Goal: Transaction & Acquisition: Book appointment/travel/reservation

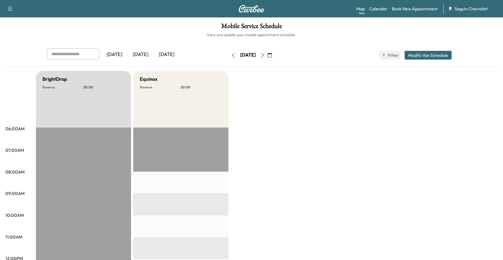
click at [267, 57] on button "button" at bounding box center [262, 55] width 9 height 9
click at [267, 58] on button "button" at bounding box center [262, 55] width 9 height 9
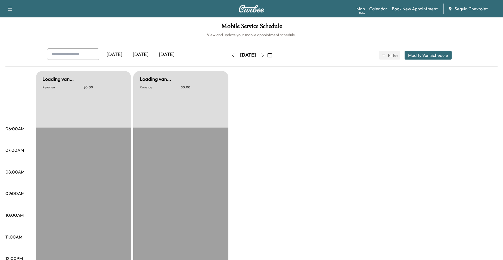
click at [267, 55] on button "button" at bounding box center [262, 55] width 9 height 9
click at [265, 57] on icon "button" at bounding box center [263, 55] width 4 height 4
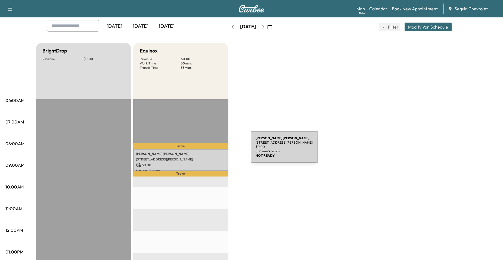
scroll to position [27, 0]
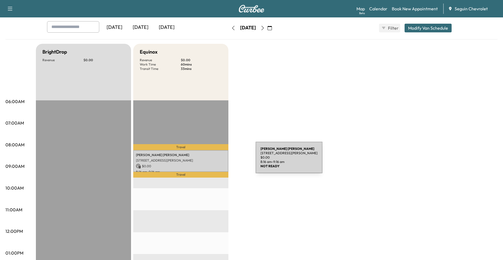
click at [215, 161] on p "[STREET_ADDRESS][PERSON_NAME]" at bounding box center [181, 160] width 90 height 4
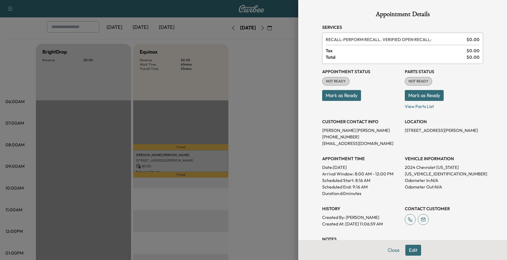
click at [285, 193] on div at bounding box center [253, 130] width 507 height 260
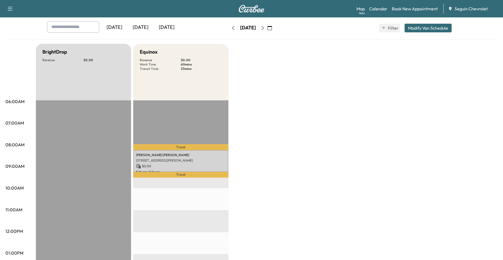
click at [265, 26] on icon "button" at bounding box center [263, 28] width 4 height 4
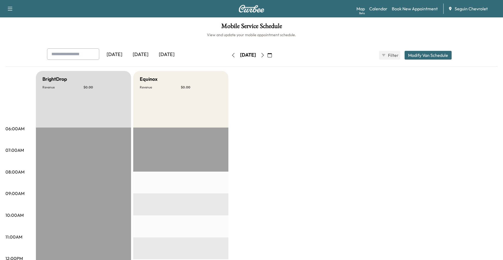
click at [272, 55] on icon "button" at bounding box center [270, 55] width 4 height 4
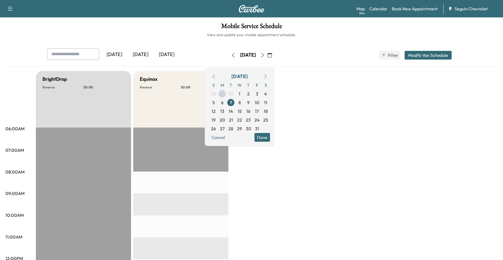
click at [218, 79] on button "button" at bounding box center [213, 76] width 9 height 9
click at [216, 75] on icon "button" at bounding box center [214, 76] width 4 height 4
click at [225, 129] on span "29" at bounding box center [222, 128] width 5 height 7
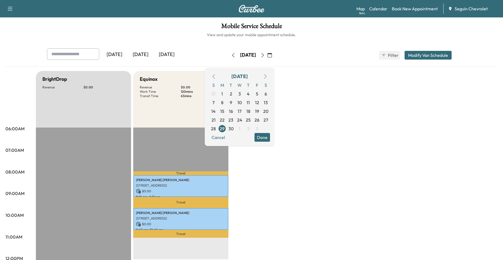
click at [270, 73] on button "button" at bounding box center [265, 76] width 9 height 9
click at [235, 96] on span "30" at bounding box center [231, 94] width 9 height 9
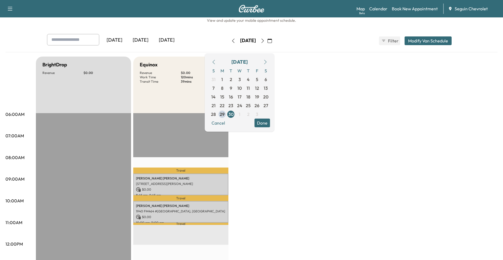
scroll to position [27, 0]
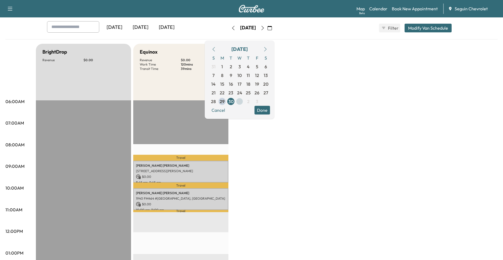
click at [244, 103] on span "1" at bounding box center [239, 101] width 9 height 9
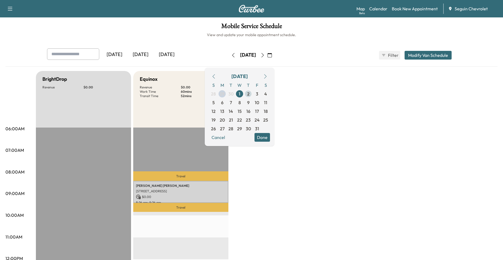
click at [253, 92] on span "2" at bounding box center [248, 94] width 9 height 9
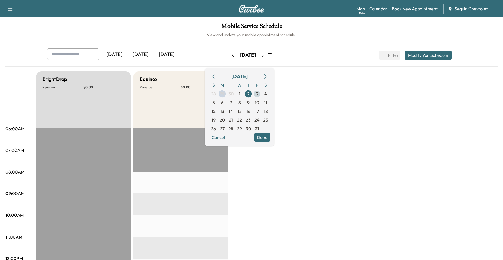
click at [258, 91] on span "3" at bounding box center [257, 94] width 2 height 7
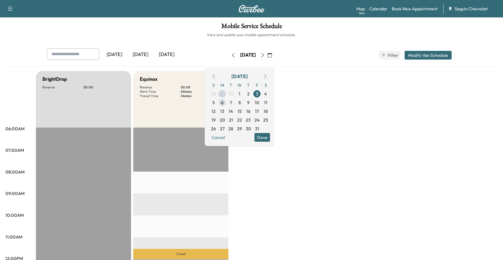
click at [227, 103] on span "6" at bounding box center [222, 102] width 9 height 9
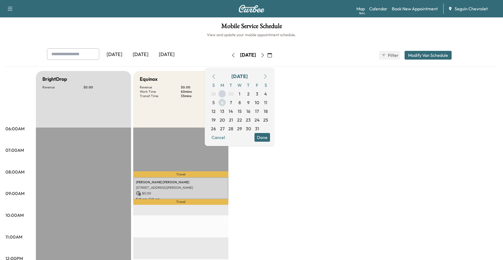
scroll to position [27, 0]
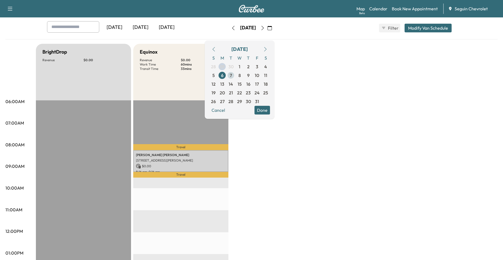
click at [235, 76] on span "7" at bounding box center [231, 75] width 9 height 9
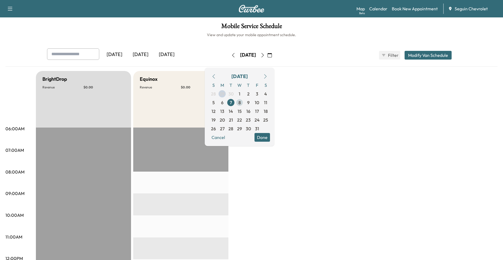
click at [241, 103] on span "8" at bounding box center [240, 102] width 2 height 7
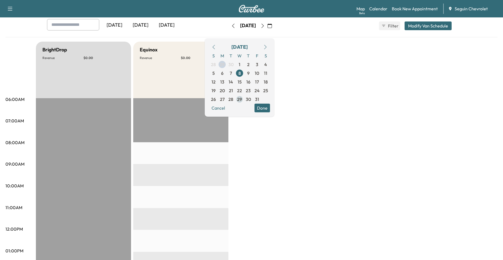
scroll to position [27, 0]
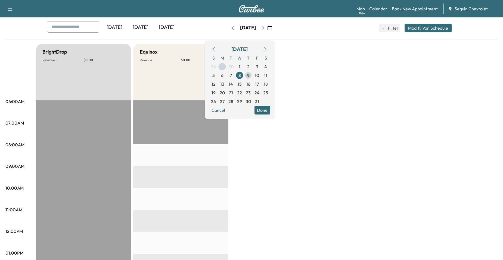
click at [253, 79] on span "9" at bounding box center [248, 75] width 9 height 9
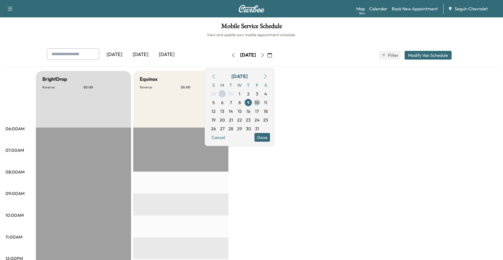
click at [259, 100] on span "10" at bounding box center [257, 102] width 4 height 7
click at [235, 95] on span "30" at bounding box center [231, 94] width 9 height 9
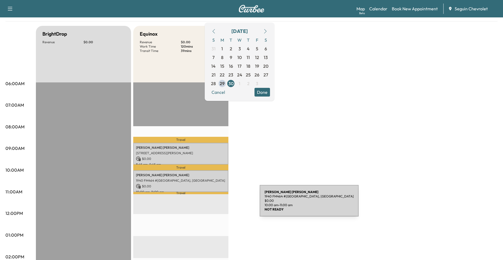
scroll to position [109, 0]
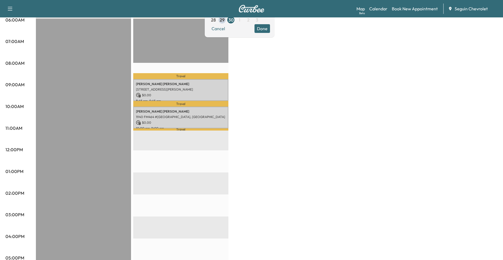
click at [306, 160] on div "BrightDrop Revenue $ 0.00 EST Start Equinox Revenue $ 0.00 Work Time 120 mins T…" at bounding box center [267, 166] width 462 height 408
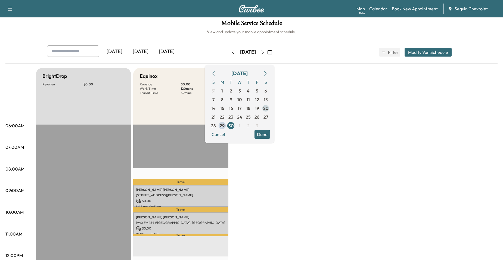
scroll to position [0, 0]
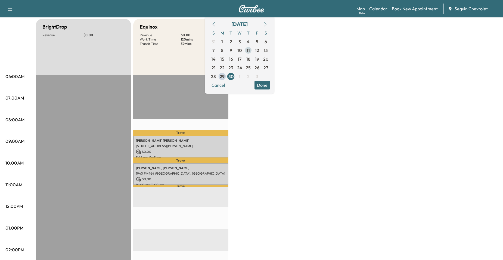
scroll to position [27, 0]
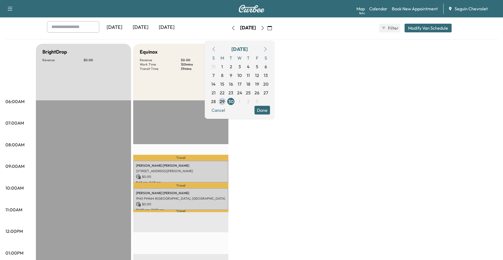
click at [367, 131] on div "BrightDrop Revenue $ 0.00 EST Start Equinox Revenue $ 0.00 Work Time 120 mins T…" at bounding box center [267, 248] width 462 height 408
click at [284, 138] on div "BrightDrop Revenue $ 0.00 EST Start Equinox Revenue $ 0.00 Work Time 120 mins T…" at bounding box center [267, 248] width 462 height 408
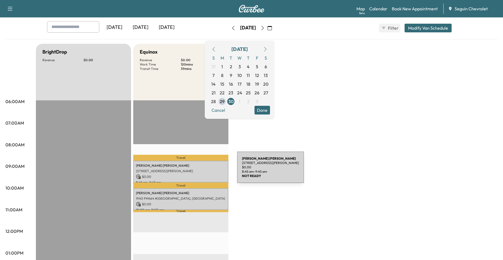
scroll to position [54, 0]
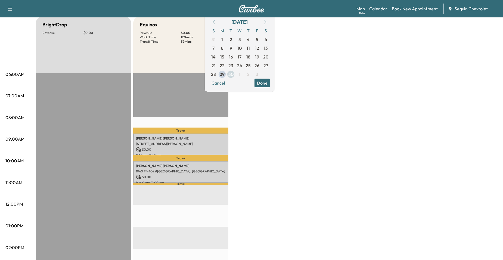
click at [234, 72] on span "30" at bounding box center [231, 74] width 5 height 7
click at [270, 83] on button "Done" at bounding box center [263, 83] width 16 height 9
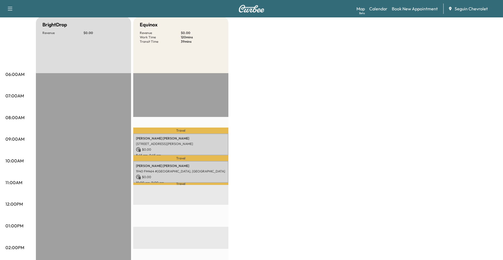
scroll to position [0, 0]
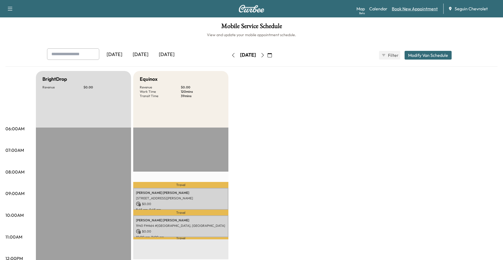
click at [405, 9] on link "Book New Appointment" at bounding box center [415, 8] width 46 height 7
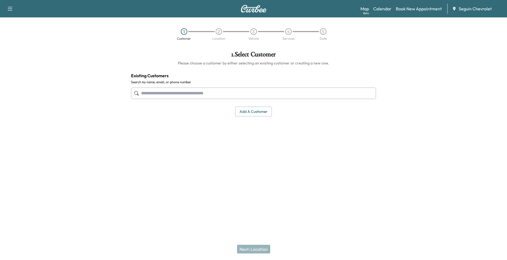
click at [264, 88] on input "text" at bounding box center [253, 93] width 245 height 11
click at [263, 97] on input "text" at bounding box center [253, 93] width 245 height 11
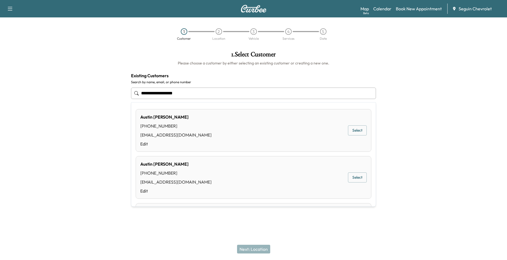
type input "**********"
drag, startPoint x: 192, startPoint y: 95, endPoint x: 111, endPoint y: 98, distance: 81.7
click at [111, 98] on div "**********" at bounding box center [253, 112] width 507 height 130
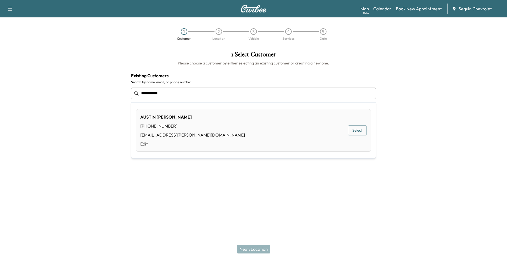
click at [353, 132] on button "Select" at bounding box center [357, 130] width 19 height 10
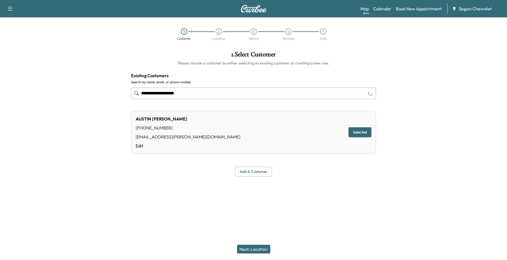
type input "**********"
click at [255, 249] on button "Next: Location" at bounding box center [253, 249] width 33 height 9
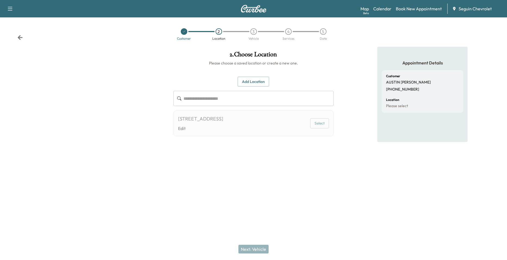
click at [295, 126] on div "4127 CARWAY ST, NEW BRAUFELS, TX 78130, US Edit Select" at bounding box center [254, 123] width 161 height 26
click at [315, 124] on button "Select" at bounding box center [319, 123] width 19 height 10
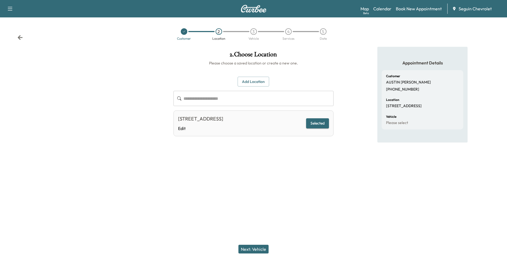
click at [262, 247] on button "Next: Vehicle" at bounding box center [254, 249] width 30 height 9
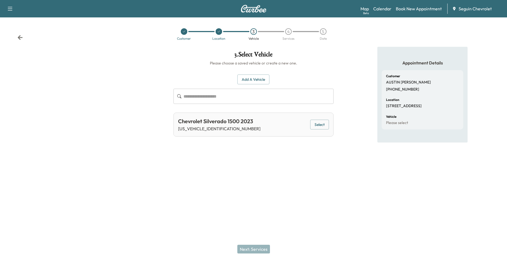
click at [312, 125] on button "Select" at bounding box center [319, 125] width 19 height 10
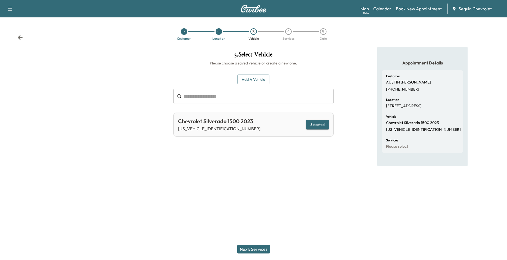
click at [261, 247] on button "Next: Services" at bounding box center [254, 249] width 33 height 9
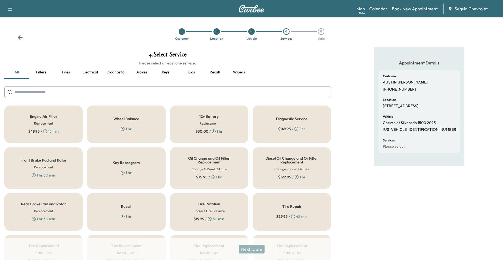
click at [125, 227] on div "Recall 1 hr" at bounding box center [126, 212] width 78 height 38
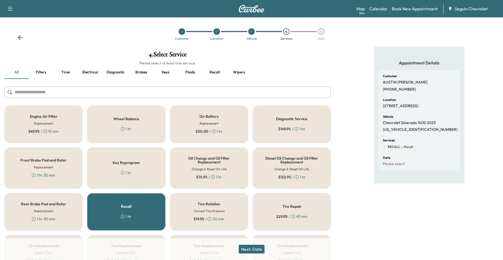
click at [260, 247] on button "Next: Date" at bounding box center [252, 249] width 26 height 9
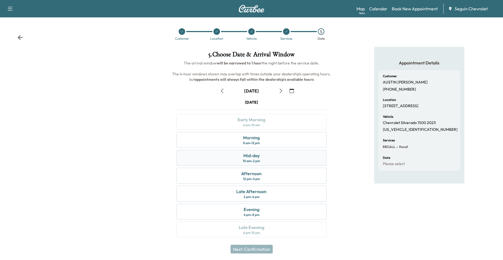
click at [260, 159] on div "10 am - 2 pm" at bounding box center [251, 161] width 17 height 4
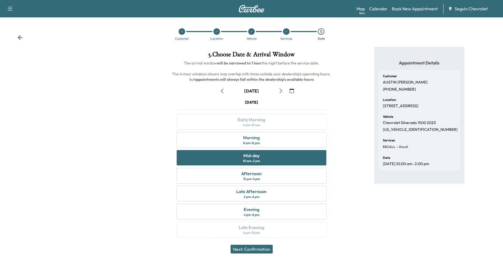
click at [264, 248] on button "Next: Confirmation" at bounding box center [252, 249] width 42 height 9
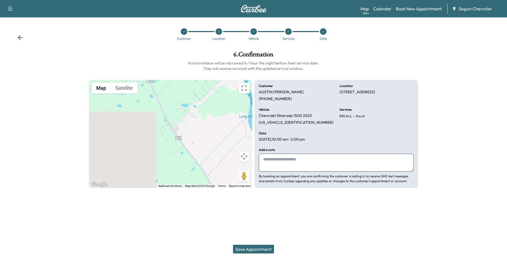
click at [266, 170] on textarea at bounding box center [336, 163] width 155 height 18
type textarea "*"
click at [297, 158] on textarea "*******" at bounding box center [336, 163] width 155 height 18
paste textarea "**********"
click at [331, 161] on textarea "**********" at bounding box center [336, 163] width 155 height 18
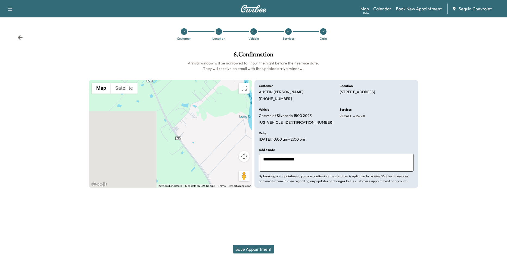
paste textarea "**********"
type textarea "**********"
click at [250, 242] on div "Save Appointment" at bounding box center [253, 249] width 507 height 22
click at [251, 249] on button "Save Appointment" at bounding box center [253, 249] width 41 height 9
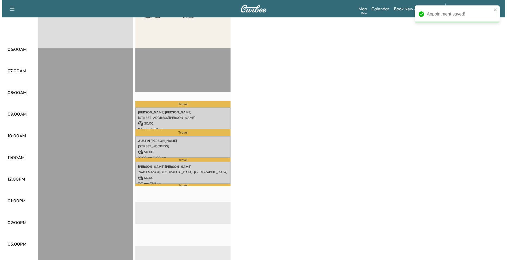
scroll to position [82, 0]
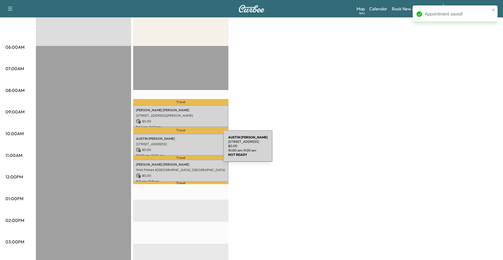
click at [184, 142] on p "[STREET_ADDRESS]" at bounding box center [181, 144] width 90 height 4
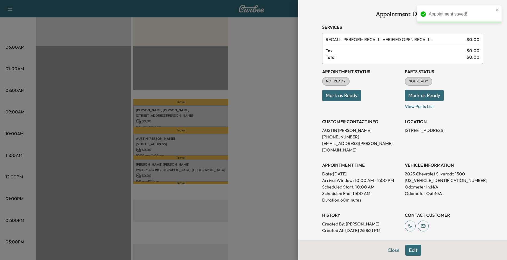
click at [204, 164] on div at bounding box center [253, 130] width 507 height 260
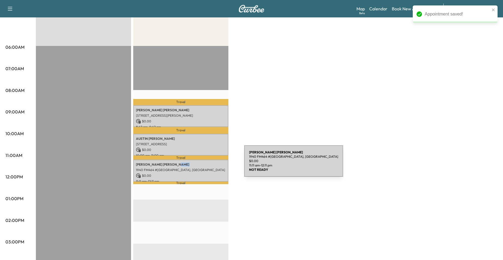
click at [204, 164] on p "Steven Cardenas" at bounding box center [181, 164] width 90 height 4
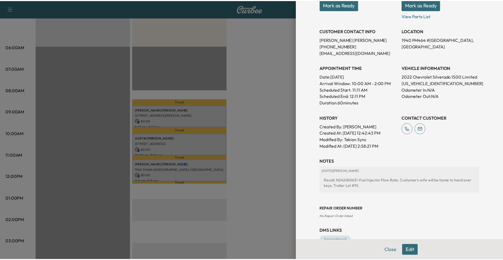
scroll to position [78, 0]
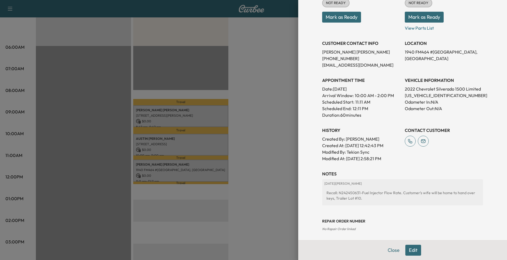
click at [269, 171] on div at bounding box center [253, 130] width 507 height 260
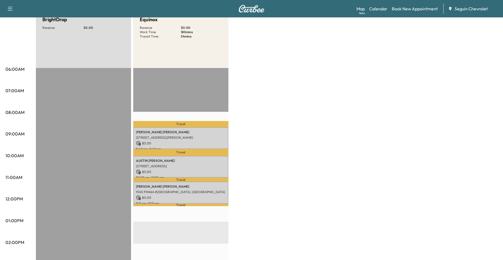
scroll to position [54, 0]
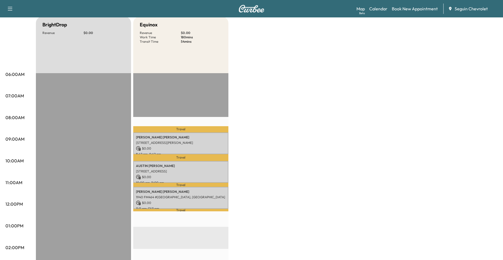
click at [97, 195] on div "EST Start" at bounding box center [83, 249] width 95 height 352
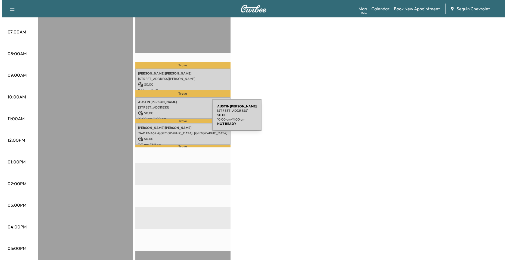
scroll to position [109, 0]
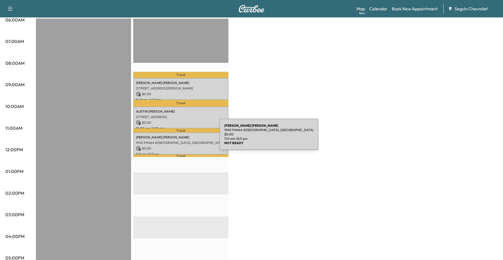
click at [181, 118] on p "[STREET_ADDRESS]" at bounding box center [181, 117] width 90 height 4
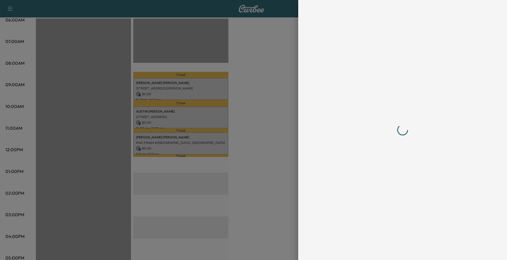
scroll to position [0, 0]
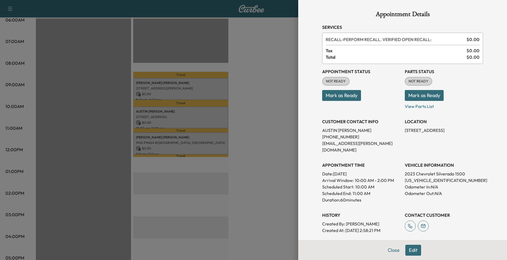
click at [285, 153] on div at bounding box center [253, 130] width 507 height 260
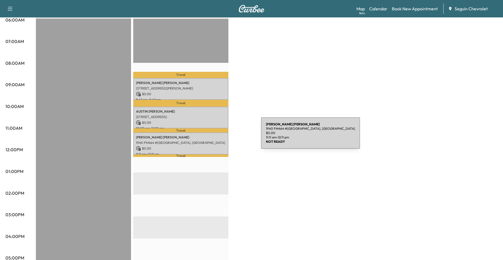
click at [220, 136] on p "Steven Cardenas" at bounding box center [181, 137] width 90 height 4
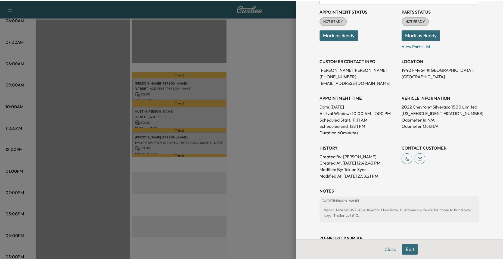
scroll to position [82, 0]
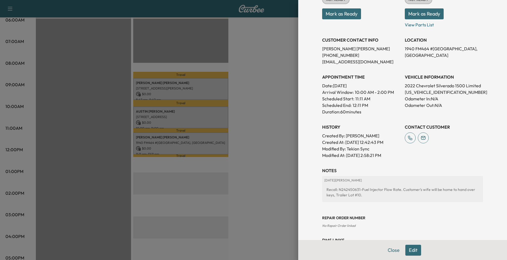
click at [262, 123] on div at bounding box center [253, 130] width 507 height 260
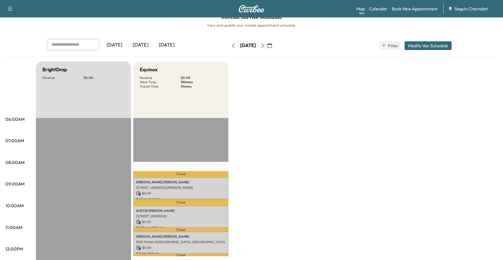
scroll to position [0, 0]
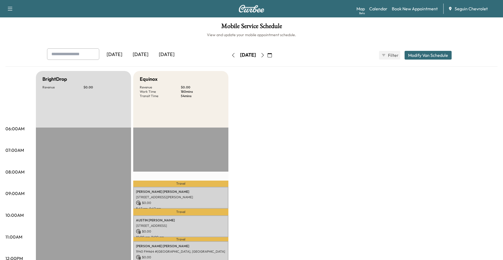
click at [267, 56] on button "button" at bounding box center [262, 55] width 9 height 9
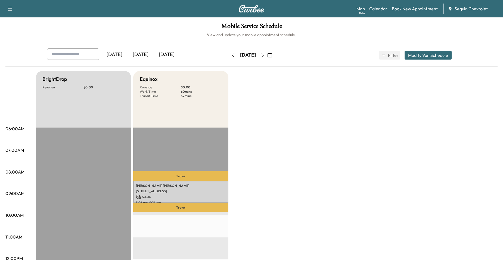
click at [265, 55] on icon "button" at bounding box center [263, 55] width 4 height 4
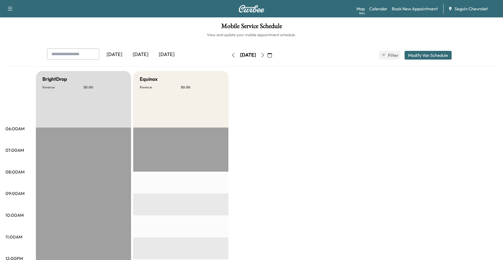
click at [265, 56] on icon "button" at bounding box center [263, 55] width 4 height 4
click at [265, 55] on icon "button" at bounding box center [263, 55] width 4 height 4
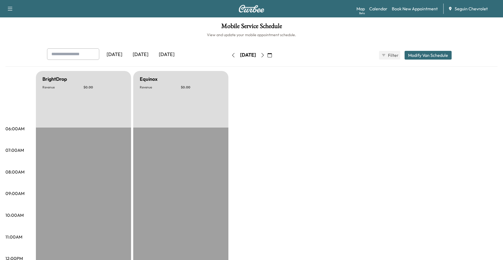
click at [267, 54] on button "button" at bounding box center [262, 55] width 9 height 9
click at [267, 55] on button "button" at bounding box center [262, 55] width 9 height 9
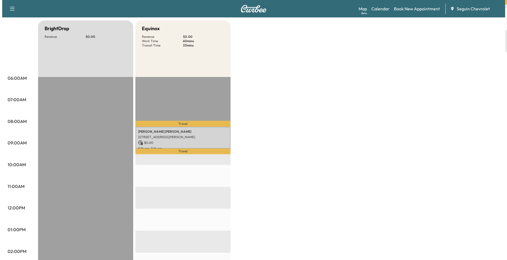
scroll to position [54, 0]
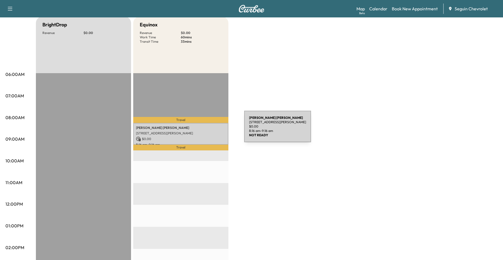
click at [204, 130] on div "Steven Vasquez 2125 SINCLAIR DRIVE, NEW BRAUNFELS, TX 78130, US $ 0.00 8:16 am …" at bounding box center [180, 134] width 95 height 22
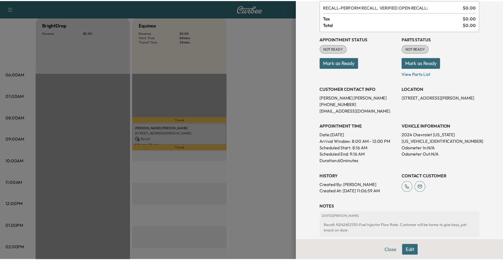
scroll to position [93, 0]
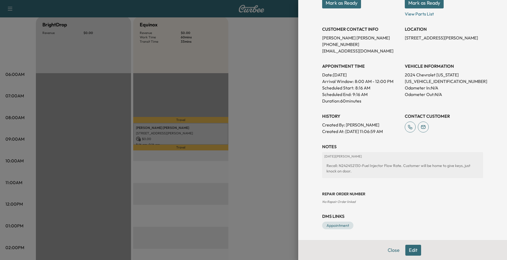
click at [250, 108] on div at bounding box center [253, 130] width 507 height 260
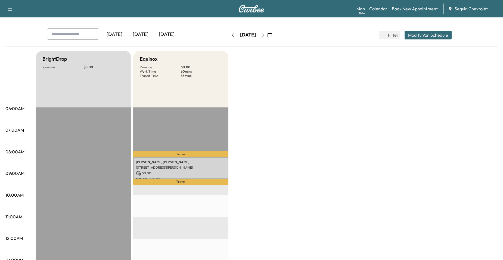
scroll to position [0, 0]
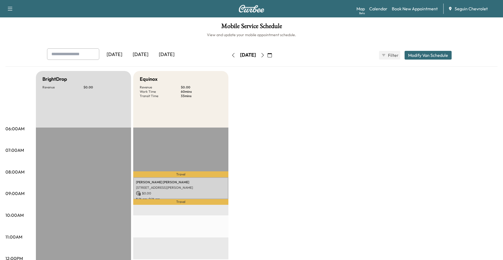
click at [265, 57] on icon "button" at bounding box center [263, 55] width 4 height 4
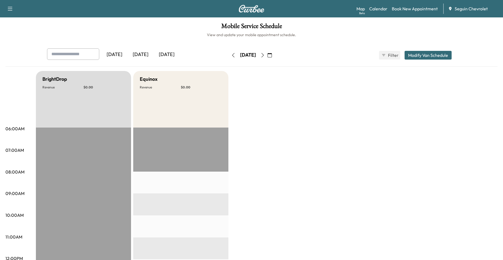
click at [265, 57] on icon "button" at bounding box center [263, 55] width 4 height 4
click at [267, 57] on button "button" at bounding box center [262, 55] width 9 height 9
click at [265, 57] on icon "button" at bounding box center [263, 55] width 4 height 4
click at [229, 56] on button "button" at bounding box center [233, 55] width 9 height 9
click at [272, 55] on icon "button" at bounding box center [270, 55] width 4 height 4
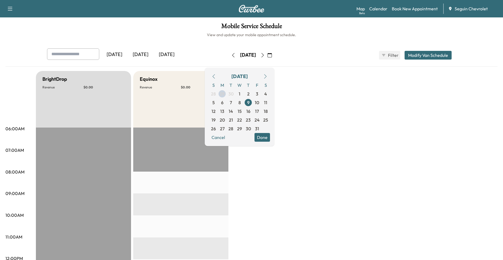
click at [218, 74] on button "button" at bounding box center [213, 76] width 9 height 9
click at [218, 72] on button "button" at bounding box center [213, 76] width 9 height 9
click at [270, 73] on button "button" at bounding box center [265, 76] width 9 height 9
drag, startPoint x: 315, startPoint y: 81, endPoint x: 311, endPoint y: 81, distance: 4.1
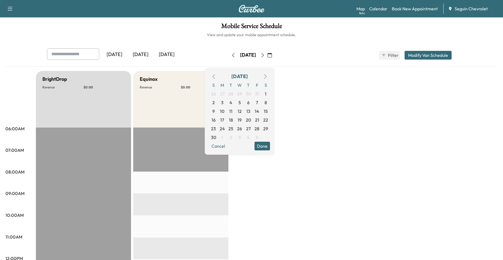
click at [218, 76] on button "button" at bounding box center [213, 76] width 9 height 9
click at [216, 76] on icon "button" at bounding box center [214, 76] width 4 height 4
click at [268, 76] on icon "button" at bounding box center [265, 76] width 4 height 4
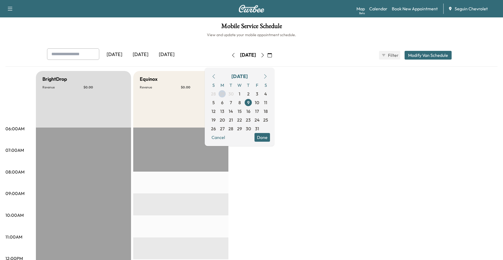
click at [42, 49] on div "Yesterday Today Tomorrow Thursday, October 9 October 2025 S M T W T F S 28 29 3…" at bounding box center [251, 57] width 492 height 18
click at [275, 54] on div "Thursday, October 9 October 2025 S M T W T F S 28 29 30 1 2 3 4 5 6 7 8 9 10 11…" at bounding box center [252, 55] width 46 height 9
click at [272, 54] on icon "button" at bounding box center [270, 55] width 4 height 4
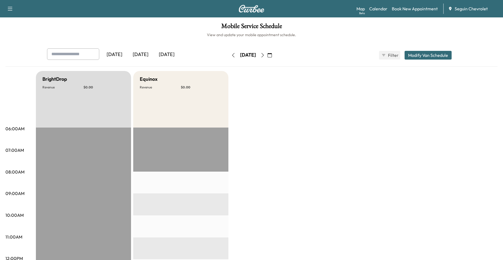
click at [232, 56] on icon "button" at bounding box center [233, 55] width 2 height 4
click at [229, 58] on button "button" at bounding box center [233, 55] width 9 height 9
click at [265, 54] on icon "button" at bounding box center [263, 55] width 4 height 4
click at [265, 57] on icon "button" at bounding box center [263, 55] width 4 height 4
click at [229, 57] on button "button" at bounding box center [233, 55] width 9 height 9
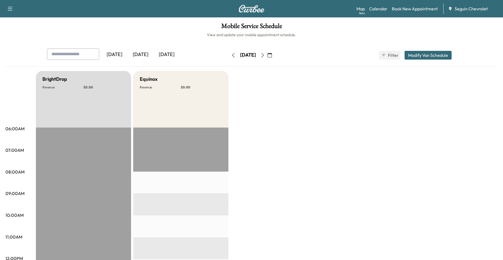
click at [231, 57] on icon "button" at bounding box center [233, 55] width 4 height 4
click at [272, 56] on icon "button" at bounding box center [270, 55] width 4 height 4
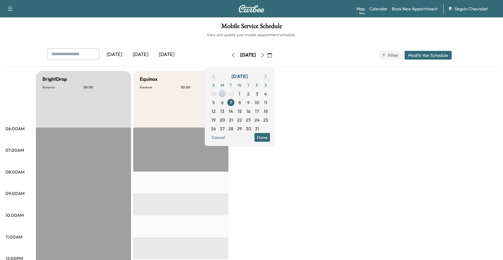
click at [216, 76] on icon "button" at bounding box center [214, 76] width 4 height 4
click at [234, 128] on span "30" at bounding box center [231, 128] width 5 height 7
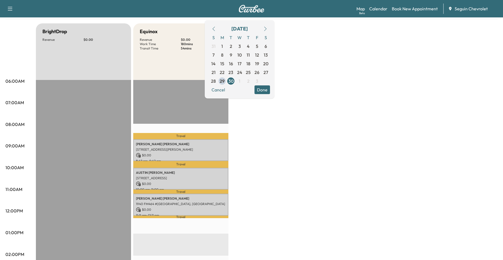
scroll to position [54, 0]
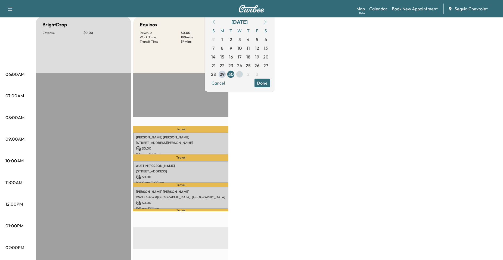
drag, startPoint x: 252, startPoint y: 73, endPoint x: 258, endPoint y: 73, distance: 5.7
click at [253, 73] on div "S M T W T F S 31 1 2 3 4 5 6 7 8 9 10 11 12 13 14 15 16 17 18 19 20 21 22 23 24…" at bounding box center [239, 52] width 61 height 52
click at [241, 73] on span "1" at bounding box center [240, 74] width 2 height 7
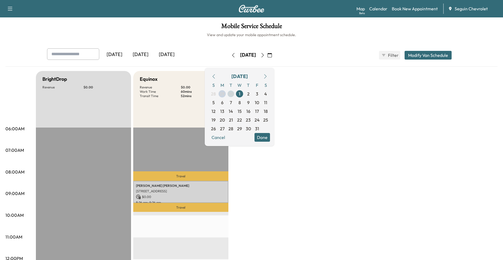
click at [234, 95] on span "30" at bounding box center [231, 94] width 5 height 7
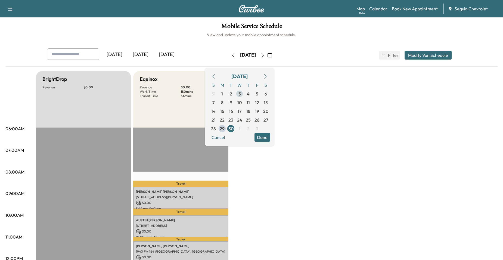
click at [244, 95] on span "3" at bounding box center [239, 94] width 9 height 9
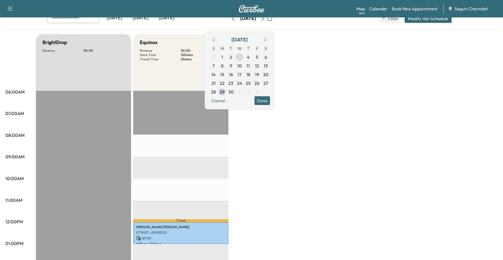
scroll to position [27, 0]
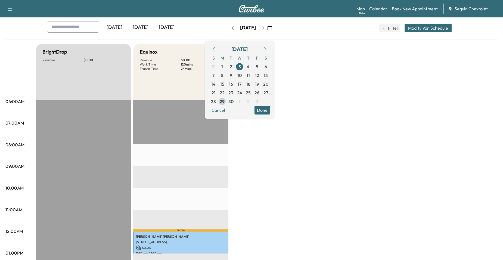
click at [216, 51] on icon "button" at bounding box center [214, 49] width 4 height 4
click at [270, 121] on button "Done" at bounding box center [263, 119] width 16 height 9
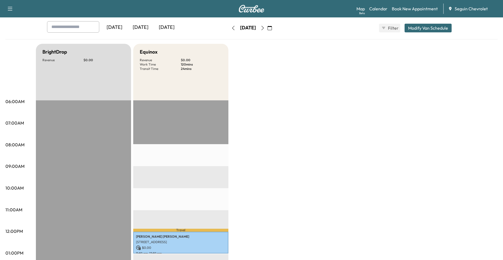
click at [275, 29] on button "button" at bounding box center [269, 28] width 9 height 9
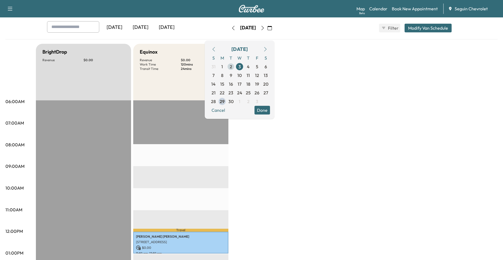
click at [235, 66] on span "2" at bounding box center [231, 66] width 9 height 9
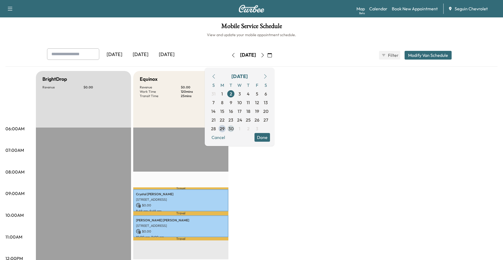
click at [234, 128] on span "30" at bounding box center [231, 128] width 5 height 7
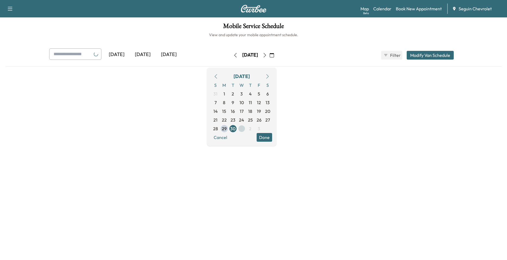
click at [246, 129] on span "1" at bounding box center [242, 128] width 9 height 9
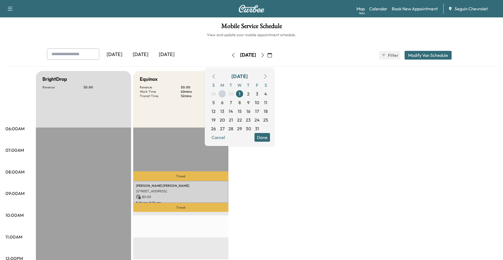
drag, startPoint x: 282, startPoint y: 134, endPoint x: 322, endPoint y: 91, distance: 58.7
click at [270, 135] on button "Done" at bounding box center [263, 137] width 16 height 9
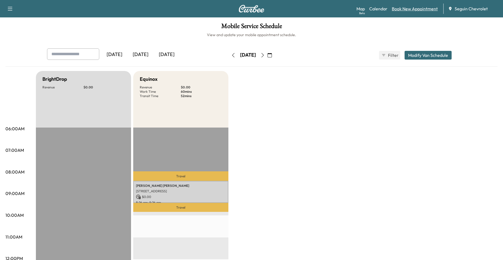
click at [406, 12] on link "Book New Appointment" at bounding box center [415, 8] width 46 height 7
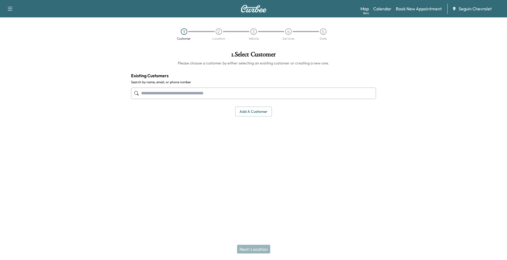
click at [274, 88] on input "text" at bounding box center [253, 93] width 245 height 11
drag, startPoint x: 168, startPoint y: 92, endPoint x: 146, endPoint y: 124, distance: 39.2
click at [145, 128] on div "1 . Select Customer Please choose a customer by either selecting an existing cu…" at bounding box center [254, 112] width 254 height 130
click at [155, 96] on input "text" at bounding box center [253, 93] width 245 height 11
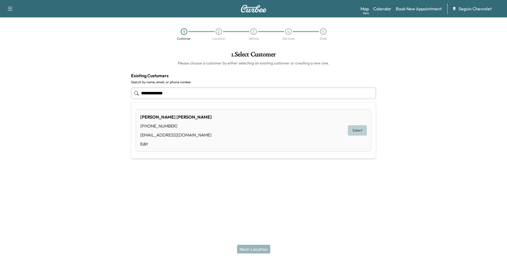
click at [356, 130] on button "Select" at bounding box center [357, 130] width 19 height 10
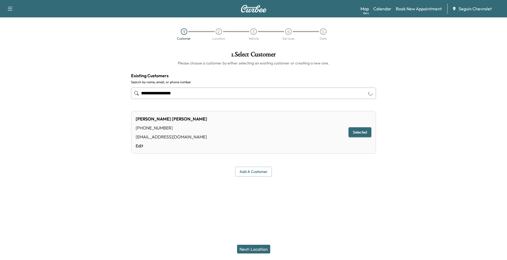
type input "**********"
click at [258, 247] on button "Next: Location" at bounding box center [253, 249] width 33 height 9
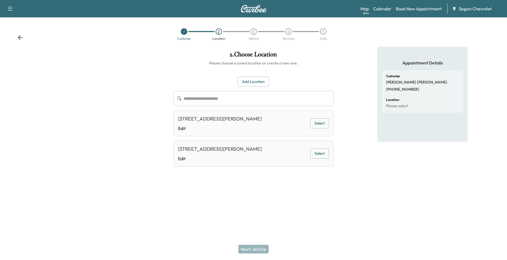
click at [278, 102] on input "text" at bounding box center [259, 98] width 150 height 15
click at [315, 124] on button "Select" at bounding box center [319, 123] width 19 height 10
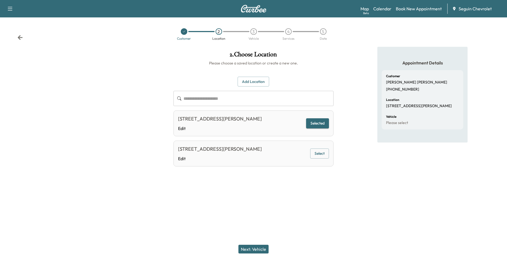
click at [254, 250] on button "Next: Vehicle" at bounding box center [254, 249] width 30 height 9
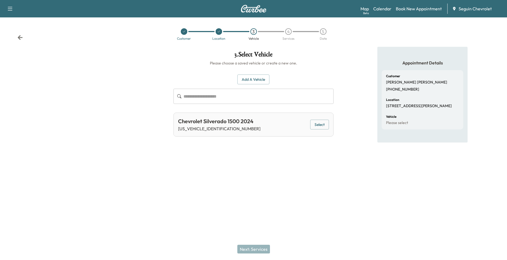
click at [317, 127] on button "Select" at bounding box center [319, 125] width 19 height 10
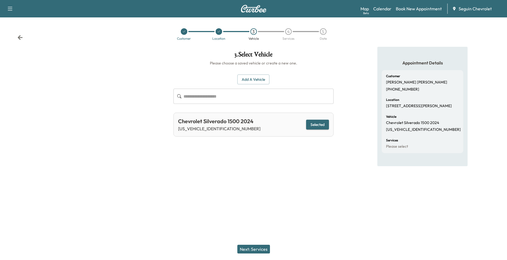
click at [261, 247] on button "Next: Services" at bounding box center [254, 249] width 33 height 9
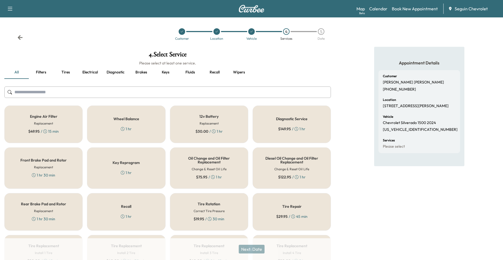
click at [133, 206] on div "Recall 1 hr" at bounding box center [126, 212] width 78 height 38
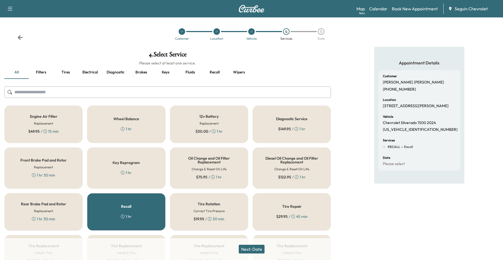
click at [244, 247] on button "Next: Date" at bounding box center [252, 249] width 26 height 9
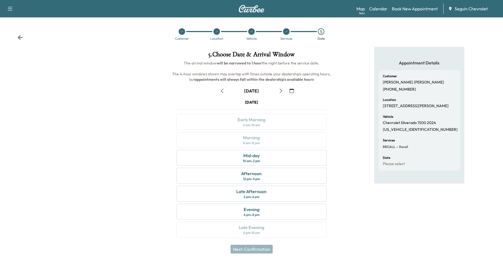
click at [281, 90] on icon "button" at bounding box center [281, 91] width 2 height 4
click at [271, 144] on div "Morning 8 am - 12 pm" at bounding box center [252, 140] width 150 height 16
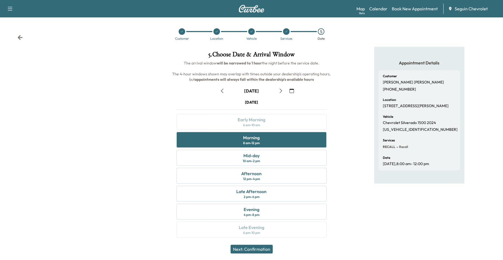
click at [262, 253] on button "Next: Confirmation" at bounding box center [252, 249] width 42 height 9
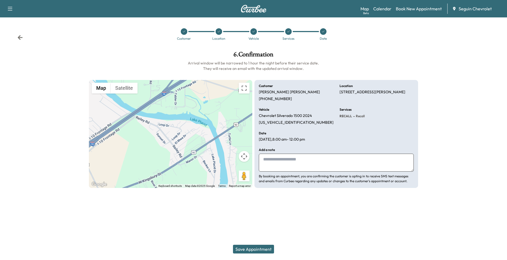
click at [286, 159] on textarea at bounding box center [336, 163] width 155 height 18
type textarea "*"
paste textarea "**********"
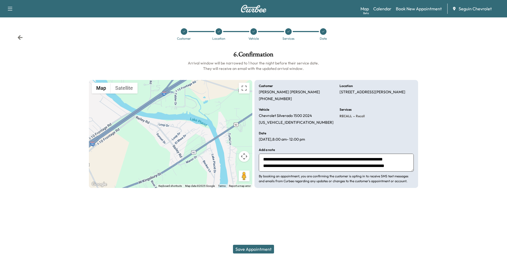
scroll to position [17, 0]
drag, startPoint x: 397, startPoint y: 161, endPoint x: 378, endPoint y: 163, distance: 19.7
click at [378, 163] on textarea "**********" at bounding box center [336, 163] width 155 height 18
click at [372, 171] on textarea "**********" at bounding box center [336, 163] width 155 height 18
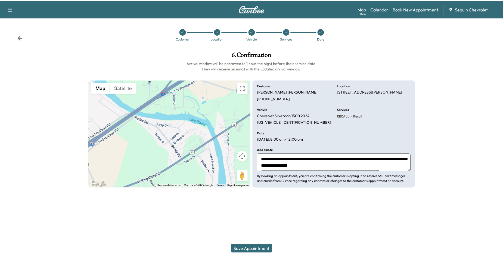
scroll to position [20, 0]
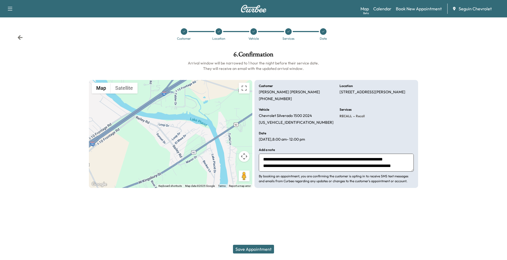
type textarea "**********"
click at [259, 249] on button "Save Appointment" at bounding box center [253, 249] width 41 height 9
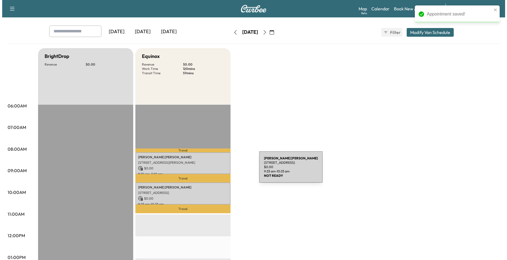
scroll to position [54, 0]
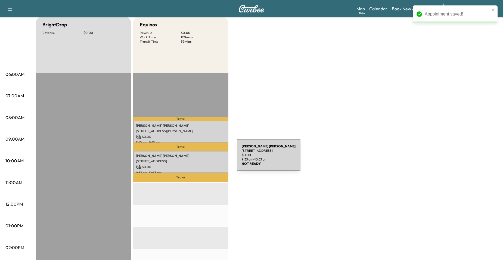
click at [196, 159] on p "[STREET_ADDRESS]" at bounding box center [181, 161] width 90 height 4
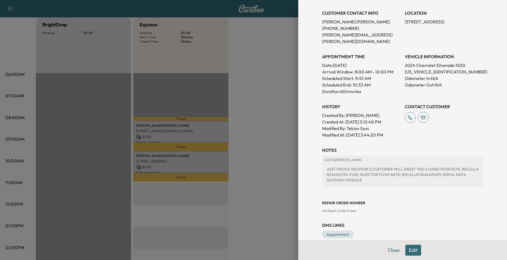
scroll to position [109, 0]
click at [271, 151] on div at bounding box center [253, 130] width 507 height 260
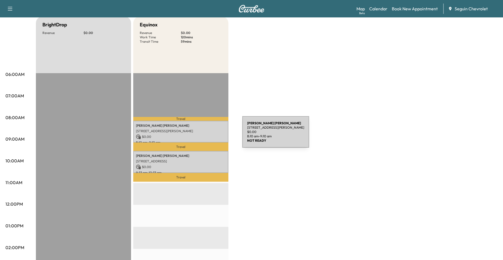
click at [202, 135] on p "$ 0.00" at bounding box center [181, 136] width 90 height 5
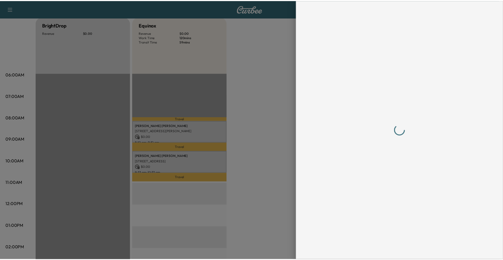
scroll to position [0, 0]
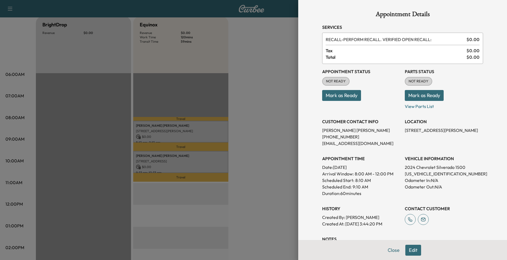
click at [269, 152] on div at bounding box center [253, 130] width 507 height 260
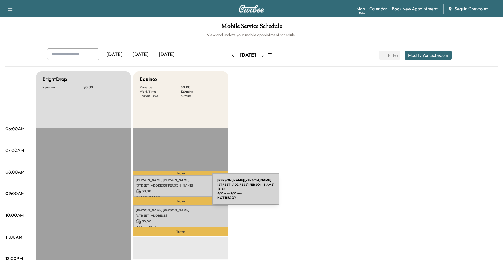
click at [172, 192] on p "$ 0.00" at bounding box center [181, 191] width 90 height 5
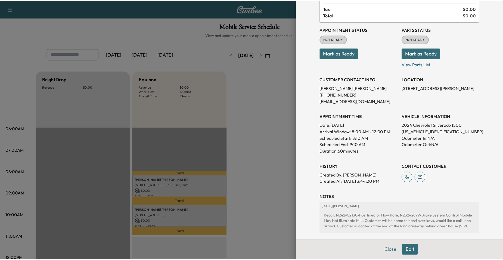
scroll to position [98, 0]
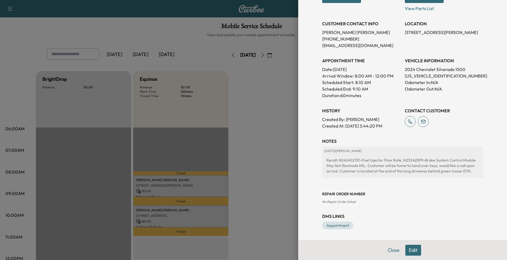
click at [258, 137] on div at bounding box center [253, 130] width 507 height 260
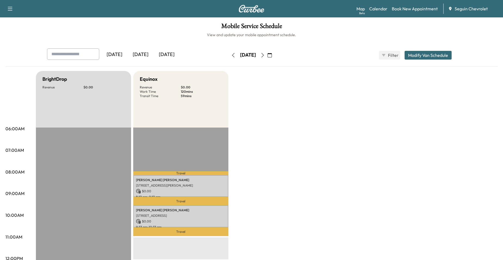
click at [240, 54] on div "[DATE]" at bounding box center [248, 55] width 16 height 7
click at [231, 56] on icon "button" at bounding box center [233, 55] width 4 height 4
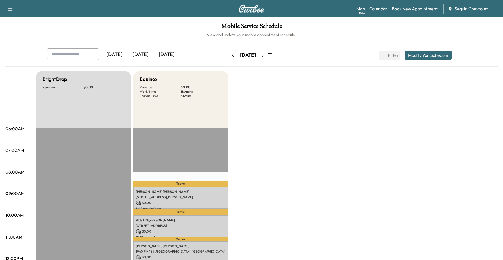
click at [267, 54] on button "button" at bounding box center [262, 55] width 9 height 9
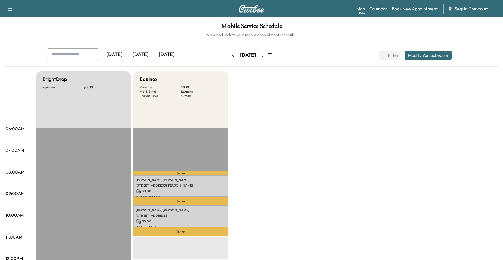
click at [265, 54] on icon "button" at bounding box center [263, 55] width 4 height 4
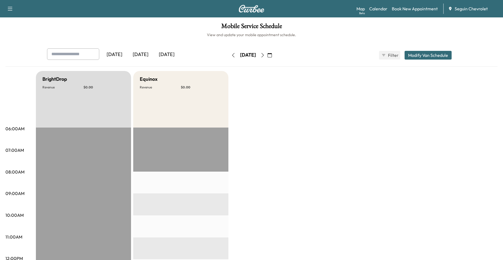
click at [267, 55] on button "button" at bounding box center [262, 55] width 9 height 9
click at [229, 51] on button "button" at bounding box center [233, 55] width 9 height 9
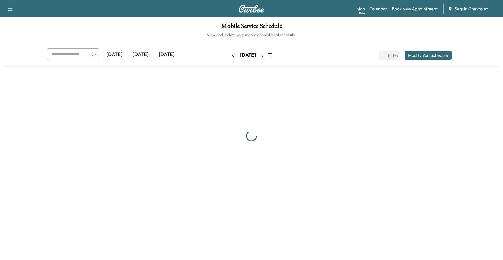
click at [229, 51] on button "button" at bounding box center [233, 55] width 9 height 9
